Goal: Task Accomplishment & Management: Manage account settings

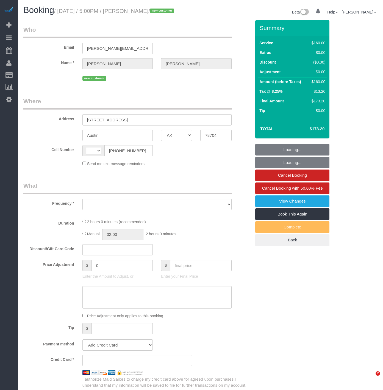
select select "[GEOGRAPHIC_DATA]"
select select "number:89"
select select "number:90"
select select "number:15"
select select "number:5"
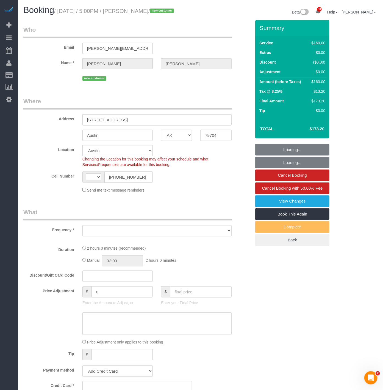
select select "string:[GEOGRAPHIC_DATA]"
select select "object:1009"
select select "string:stripe-pm_1SHV9W4VGloSiKo7LXBcipxc"
select select "spot1"
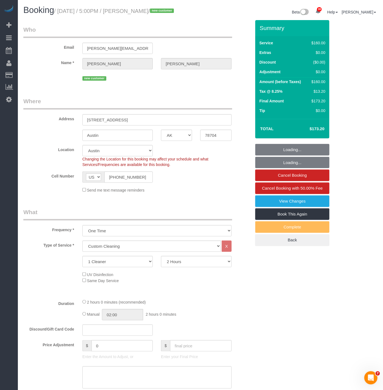
select select "object:1142"
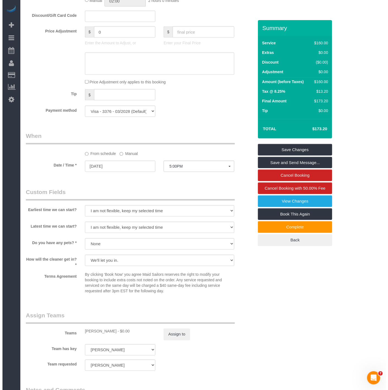
scroll to position [336, 0]
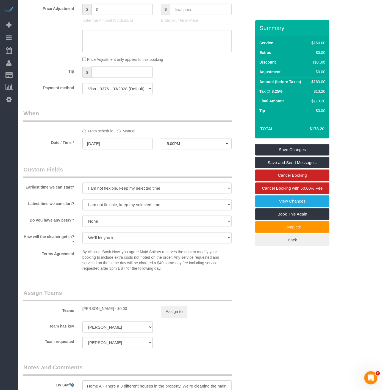
click at [140, 149] on input "[DATE]" at bounding box center [118, 143] width 70 height 11
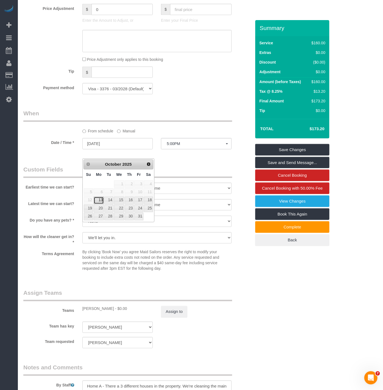
click at [101, 199] on link "13" at bounding box center [99, 200] width 10 height 7
type input "[DATE]"
select select "spot2"
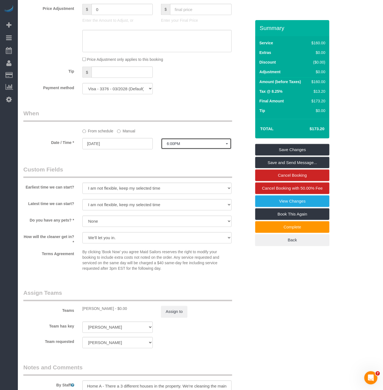
click at [177, 148] on button "6:00PM" at bounding box center [196, 143] width 70 height 11
click at [117, 134] on div "From schedule Manual" at bounding box center [157, 130] width 158 height 7
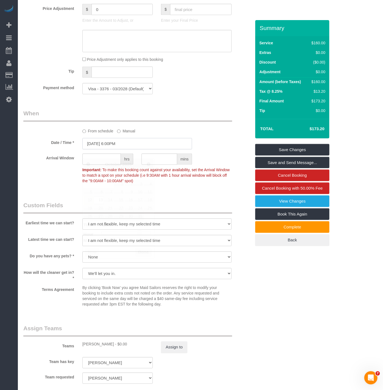
click at [156, 149] on input "[DATE] 6:00PM" at bounding box center [138, 143] width 110 height 11
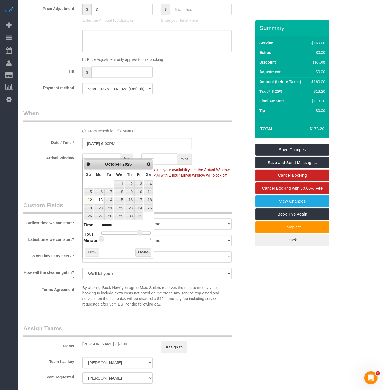
click at [130, 231] on dl "Time ****** Hour Minute Second Millisecond Microsecond Time Zone ***** ***** **…" at bounding box center [119, 231] width 70 height 19
type input "[DATE] 1:00PM"
type input "******"
type input "[DATE] 12:00PM"
type input "*******"
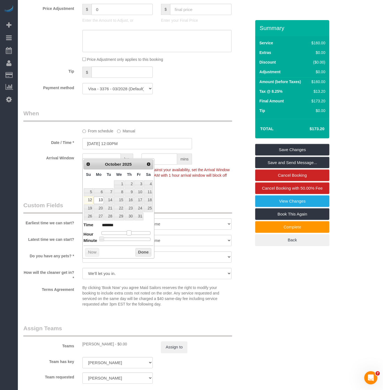
type input "[DATE] 11:00AM"
type input "*******"
type input "[DATE] 10:00AM"
type input "*******"
type input "[DATE] 9:00AM"
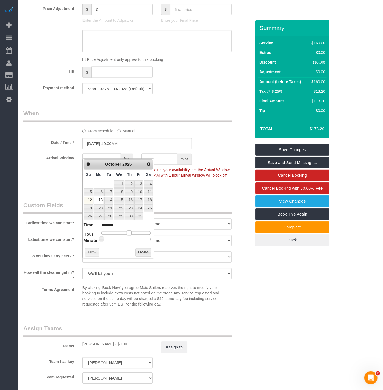
type input "******"
type input "[DATE] 10:00AM"
type input "*******"
type input "[DATE] 9:00AM"
type input "******"
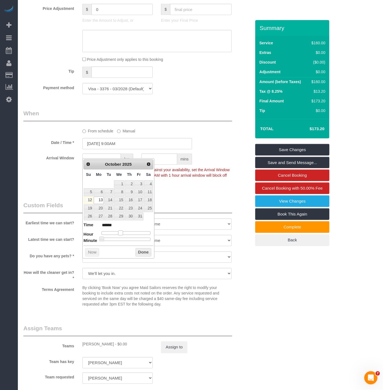
drag, startPoint x: 130, startPoint y: 235, endPoint x: 121, endPoint y: 234, distance: 8.6
click at [121, 234] on div at bounding box center [126, 232] width 49 height 3
click at [144, 253] on button "Done" at bounding box center [144, 252] width 16 height 9
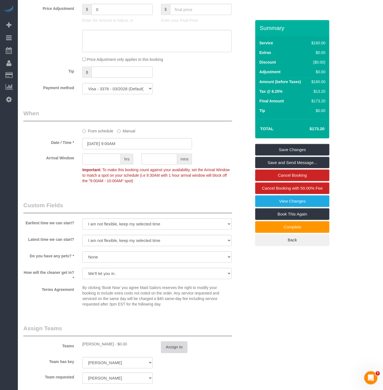
click at [174, 353] on button "Assign to" at bounding box center [174, 347] width 26 height 12
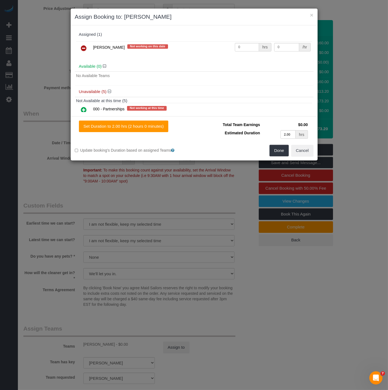
click at [83, 48] on icon at bounding box center [84, 48] width 6 height 7
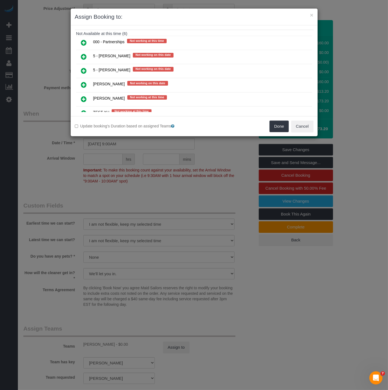
scroll to position [61, 0]
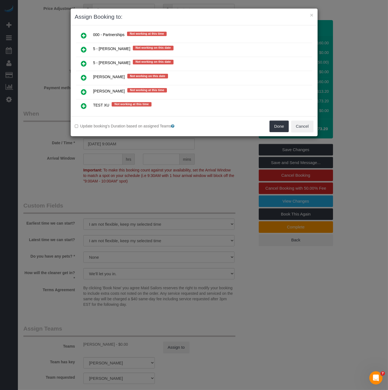
click at [85, 60] on icon at bounding box center [84, 63] width 6 height 7
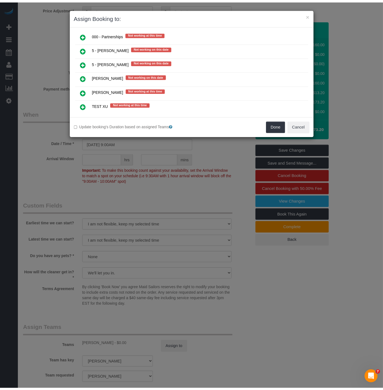
scroll to position [72, 0]
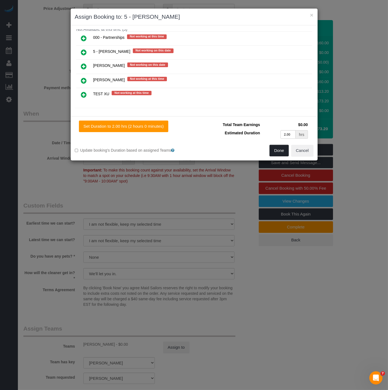
click at [275, 148] on button "Done" at bounding box center [279, 151] width 19 height 12
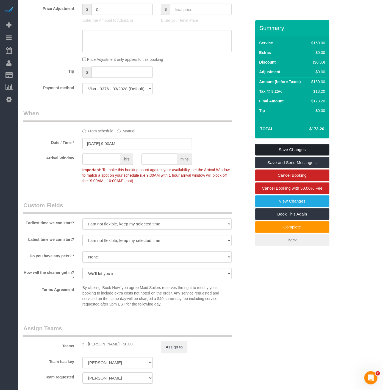
click at [275, 154] on link "Save Changes" at bounding box center [293, 150] width 74 height 12
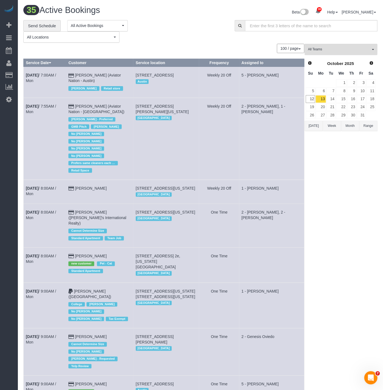
click at [345, 53] on button "All Teams" at bounding box center [341, 49] width 73 height 11
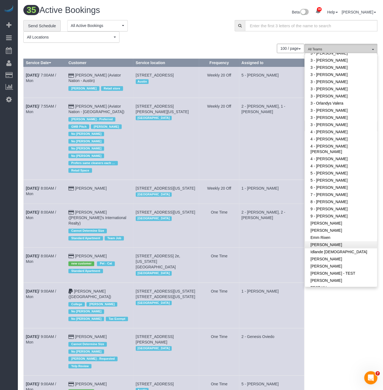
scroll to position [514, 0]
click at [327, 176] on link "5 - [PERSON_NAME]" at bounding box center [341, 179] width 72 height 7
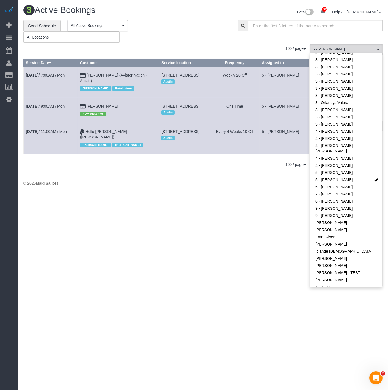
click at [138, 220] on body "38 Beta Your Notifications You have 0 alerts × You have 7 to charge for [DATE] …" at bounding box center [194, 195] width 388 height 390
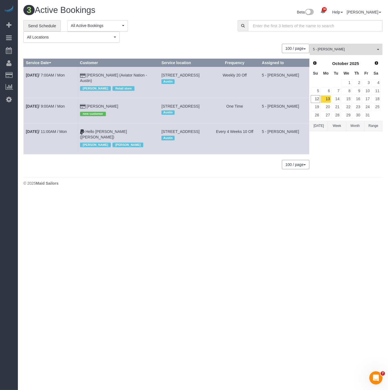
drag, startPoint x: 177, startPoint y: 112, endPoint x: 155, endPoint y: 108, distance: 22.7
click at [159, 108] on td "[STREET_ADDRESS] [GEOGRAPHIC_DATA]" at bounding box center [184, 110] width 51 height 25
drag, startPoint x: 175, startPoint y: 142, endPoint x: 153, endPoint y: 138, distance: 22.3
click at [159, 138] on td "[STREET_ADDRESS] [GEOGRAPHIC_DATA]" at bounding box center [184, 138] width 51 height 31
copy span "[STREET_ADDRESS]"
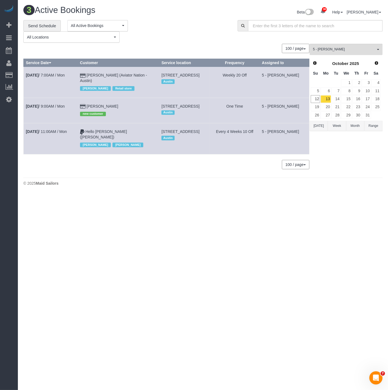
drag, startPoint x: 91, startPoint y: 105, endPoint x: 85, endPoint y: 106, distance: 5.5
click at [85, 106] on td "[PERSON_NAME] new customer" at bounding box center [118, 110] width 81 height 25
click at [87, 106] on link "[PERSON_NAME]" at bounding box center [103, 106] width 32 height 4
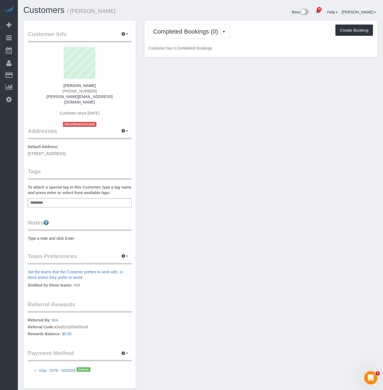
drag, startPoint x: 110, startPoint y: 149, endPoint x: 25, endPoint y: 148, distance: 85.0
click at [25, 148] on div "Customer Info Edit Contact Info Send Message Email Preferences Special Sales Ta…" at bounding box center [80, 204] width 112 height 368
copy span "[STREET_ADDRESS]"
click at [70, 236] on div "Customer Info Edit Contact Info Send Message Email Preferences Special Sales Ta…" at bounding box center [80, 204] width 112 height 368
click at [69, 235] on pre "Type a note and click Enter" at bounding box center [80, 238] width 104 height 6
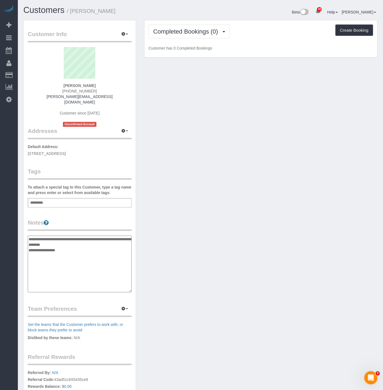
type textarea "**********"
click at [67, 201] on div "Add a tag" at bounding box center [80, 202] width 104 height 9
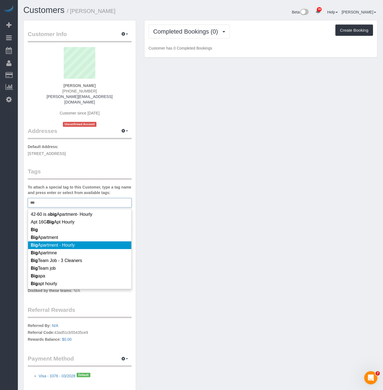
type input "***"
click at [67, 241] on li "Big Apartment - Hourly" at bounding box center [79, 245] width 103 height 8
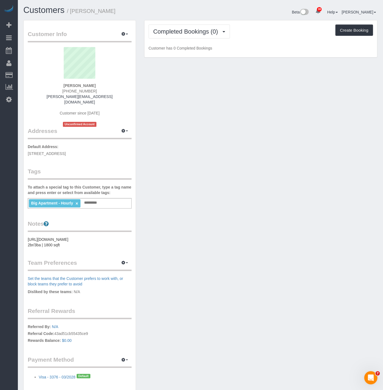
click at [148, 192] on div "Customer Info Edit Contact Info Send Message Email Preferences Special Sales Ta…" at bounding box center [200, 210] width 363 height 381
drag, startPoint x: 97, startPoint y: 89, endPoint x: 60, endPoint y: 92, distance: 37.9
click at [60, 92] on div "[PERSON_NAME] [PHONE_NUMBER] [PERSON_NAME][EMAIL_ADDRESS][DOMAIN_NAME] Customer…" at bounding box center [80, 87] width 104 height 80
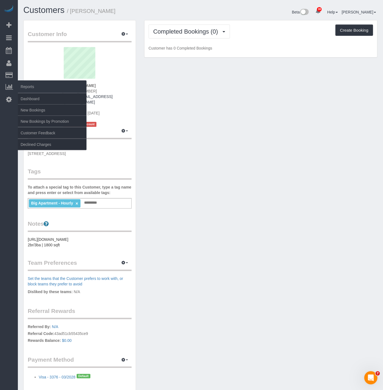
copy span "[PHONE_NUMBER]"
